Goal: Navigation & Orientation: Find specific page/section

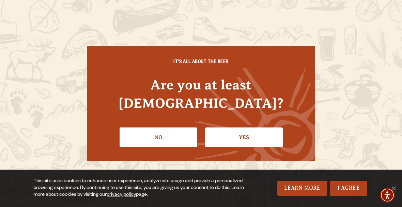
click at [257, 130] on link "Yes" at bounding box center [244, 138] width 78 height 20
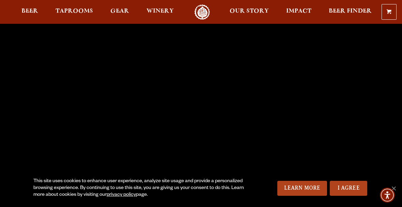
click at [28, 10] on span "Beer" at bounding box center [29, 11] width 17 height 5
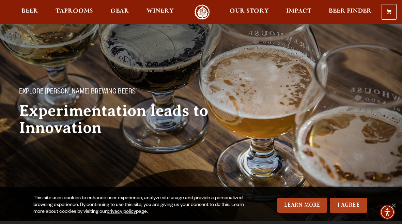
click at [351, 207] on link "I Agree" at bounding box center [347, 205] width 37 height 15
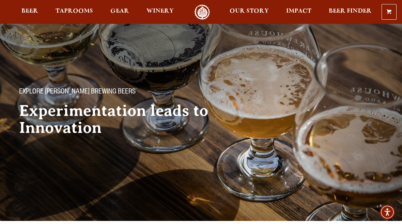
click at [353, 14] on span "Beer Finder" at bounding box center [349, 11] width 43 height 5
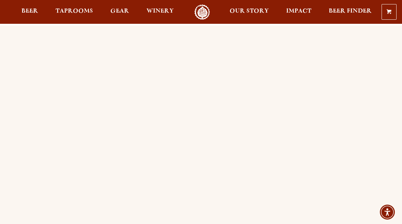
click at [247, 11] on span "Our Story" at bounding box center [248, 11] width 39 height 5
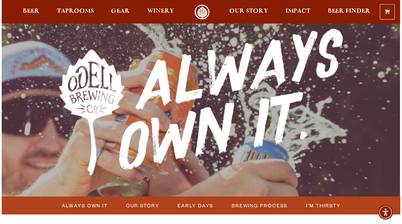
scroll to position [23, 0]
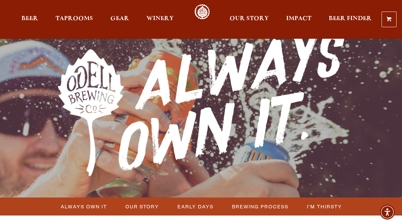
click at [31, 18] on span "Beer" at bounding box center [29, 18] width 17 height 5
